Goal: Task Accomplishment & Management: Manage account settings

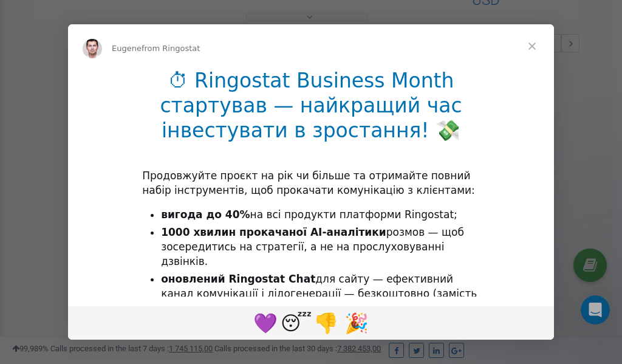
click at [535, 47] on span "Close" at bounding box center [532, 46] width 44 height 44
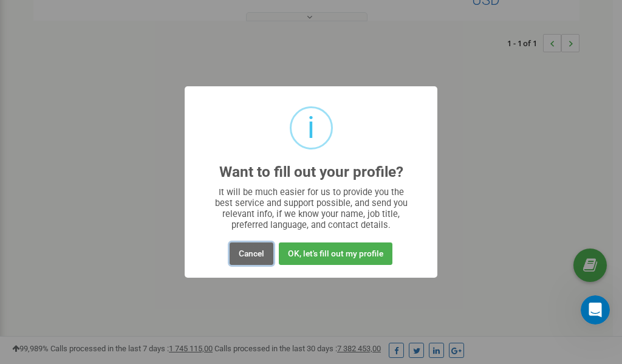
click at [247, 256] on button "Cancel" at bounding box center [252, 253] width 44 height 22
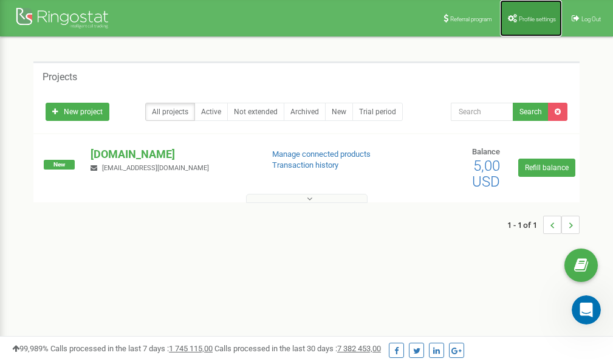
click at [526, 16] on span "Profile settings" at bounding box center [537, 19] width 37 height 7
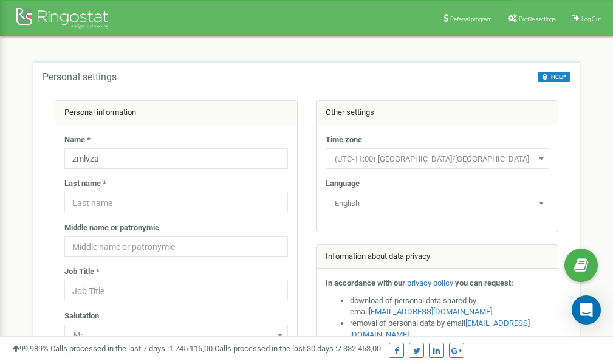
scroll to position [61, 0]
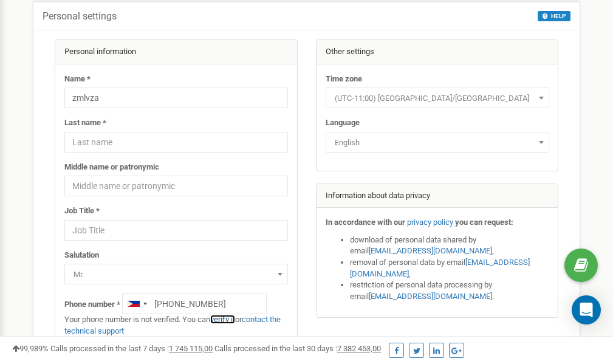
click at [228, 319] on link "verify it" at bounding box center [222, 319] width 25 height 9
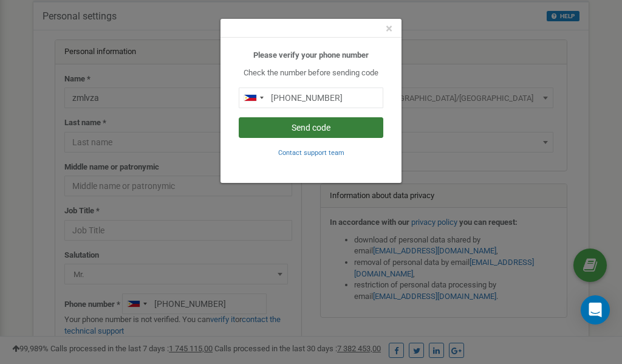
click at [310, 126] on button "Send code" at bounding box center [311, 127] width 145 height 21
